Goal: Navigation & Orientation: Find specific page/section

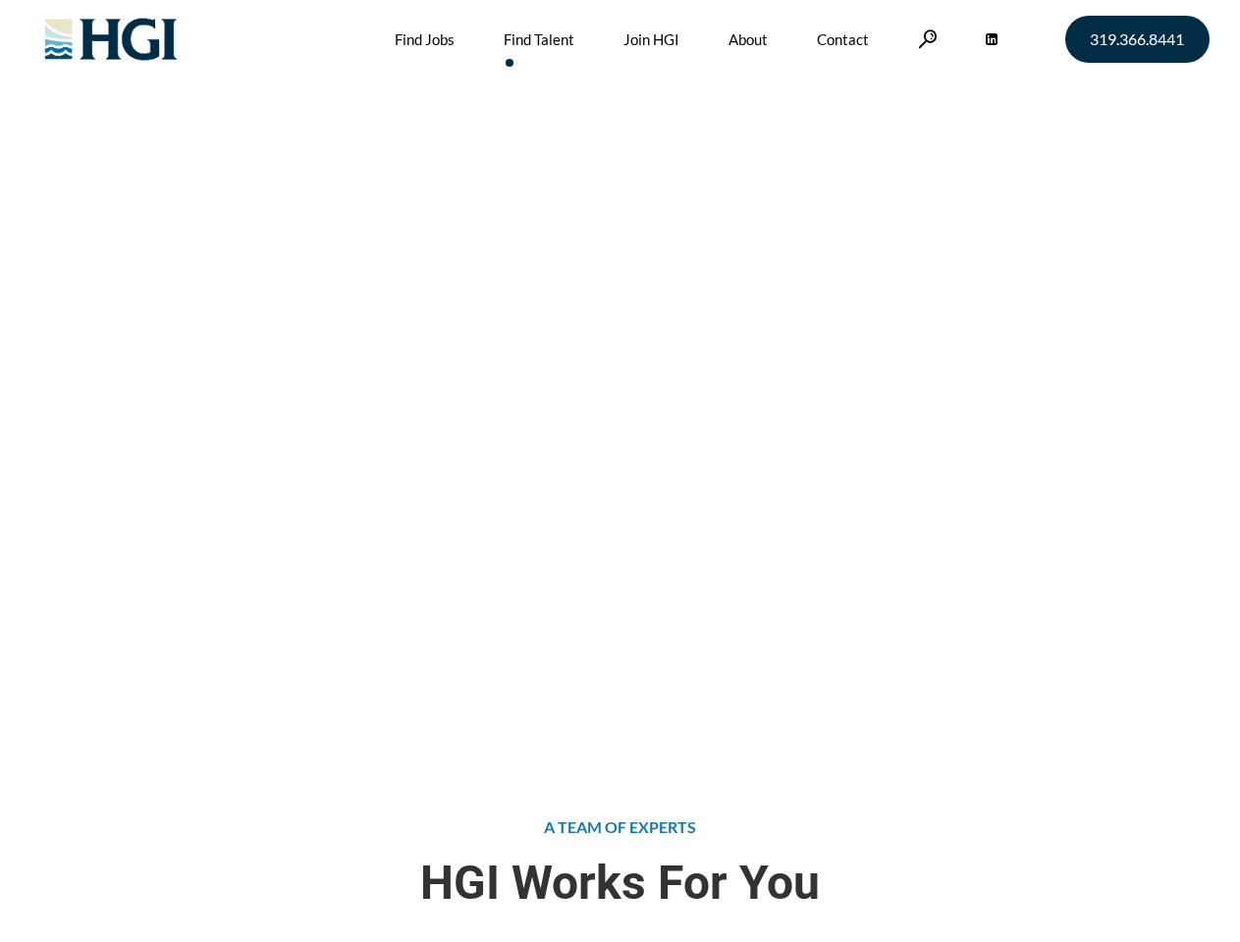
click at [619, 471] on div "Attract the Right Talent Home » Find Talent" at bounding box center [620, 377] width 1240 height 754
click at [925, 38] on link at bounding box center [928, 38] width 20 height 19
click at [619, 471] on div "Attract the Right Talent Home » Find Talent" at bounding box center [620, 377] width 1240 height 754
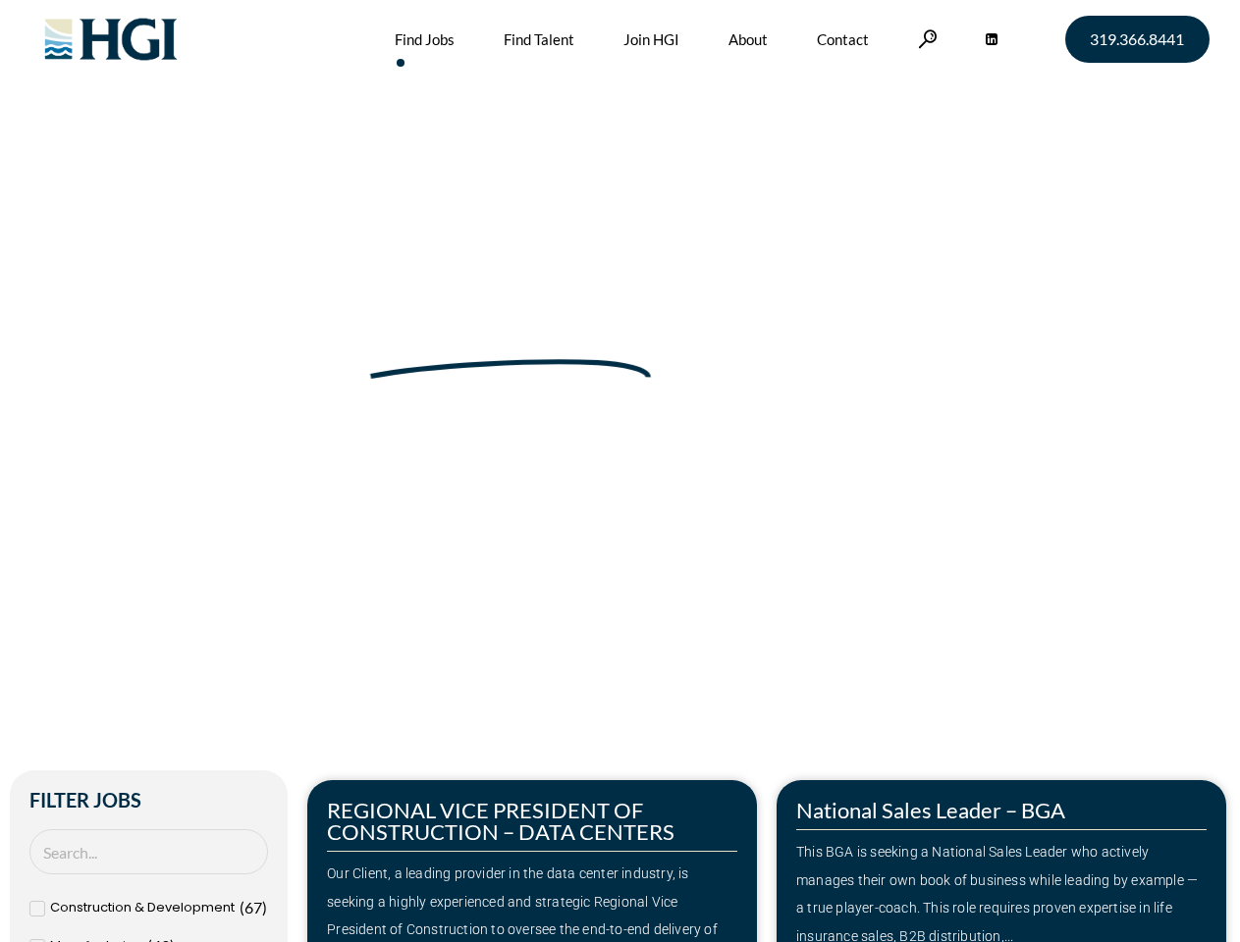
click at [619, 471] on div "Make Your Next Move Home » Jobs" at bounding box center [620, 415] width 1119 height 830
click at [925, 38] on link at bounding box center [928, 38] width 20 height 19
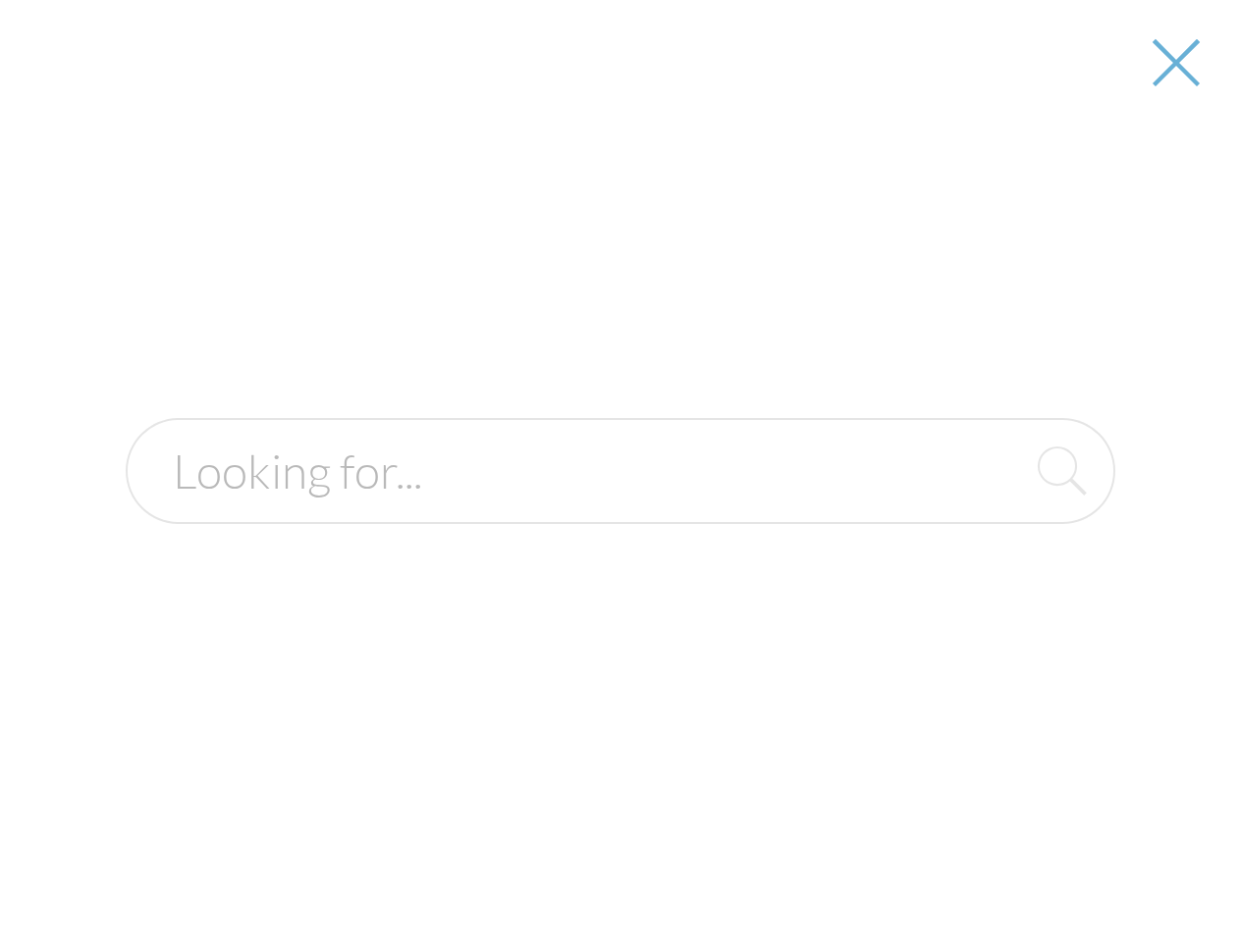
click at [532, 861] on div "Our Client, a leading provider in the data center industry, is seeking a highly…" at bounding box center [532, 916] width 410 height 113
click at [1001, 861] on div at bounding box center [620, 471] width 1237 height 942
